Goal: Information Seeking & Learning: Find specific page/section

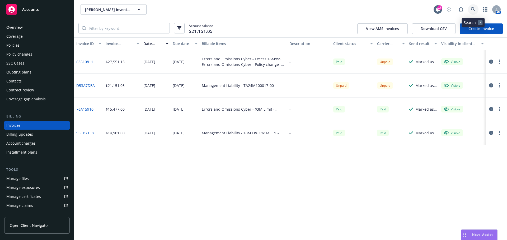
click at [472, 8] on icon at bounding box center [472, 9] width 5 height 5
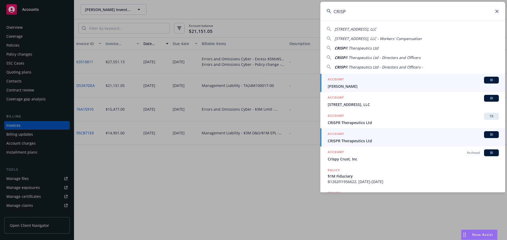
type input "CRISP"
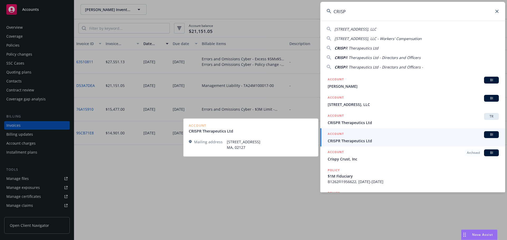
click at [399, 137] on div "ACCOUNT BI" at bounding box center [412, 134] width 171 height 7
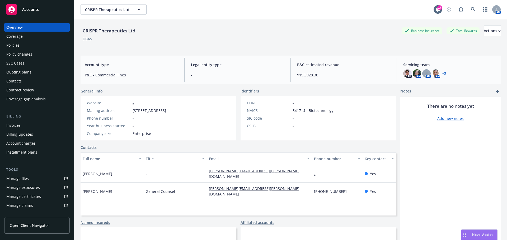
click at [31, 46] on div "Policies" at bounding box center [36, 45] width 61 height 8
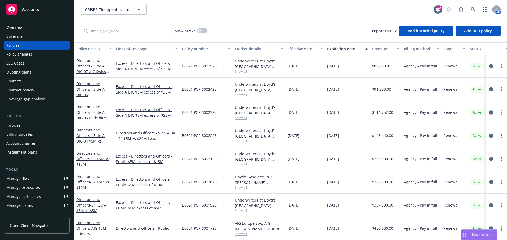
scroll to position [70, 0]
click at [246, 69] on span "Show all" at bounding box center [259, 71] width 49 height 4
click at [228, 66] on div "B0621 PCRIS002525" at bounding box center [206, 66] width 53 height 23
click at [86, 175] on div "Directors and Officers - 02 $5M xs $10M" at bounding box center [93, 182] width 35 height 17
click at [87, 179] on link "Directors and Officers - 02 $5M xs $10M" at bounding box center [92, 182] width 33 height 16
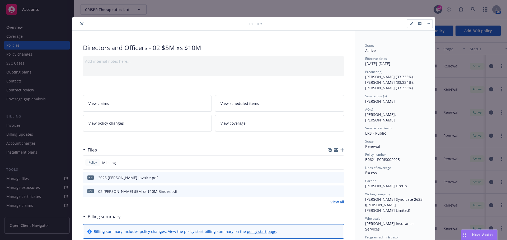
click at [81, 23] on icon "close" at bounding box center [81, 23] width 3 height 3
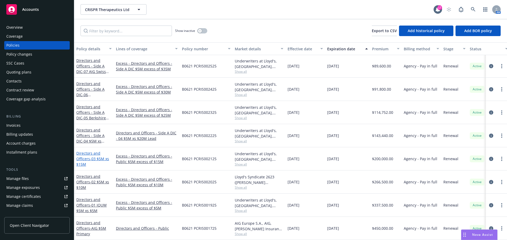
click at [88, 155] on link "Directors and Officers - 03 $5M xs $15M" at bounding box center [92, 159] width 33 height 16
